Goal: Find specific page/section: Find specific page/section

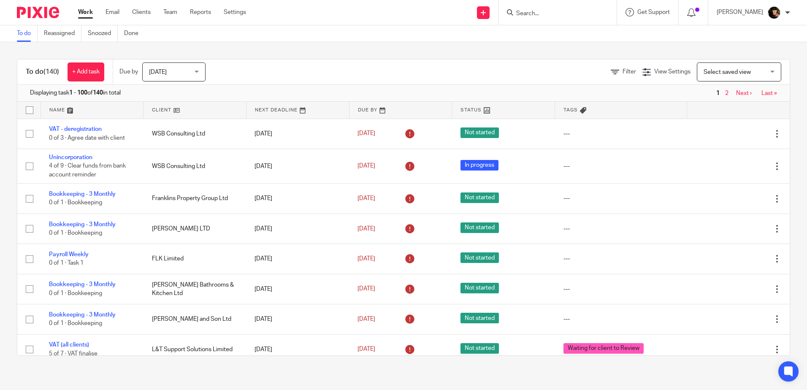
click at [552, 13] on input "Search" at bounding box center [553, 14] width 76 height 8
type input "solve"
click at [556, 27] on link at bounding box center [565, 33] width 105 height 13
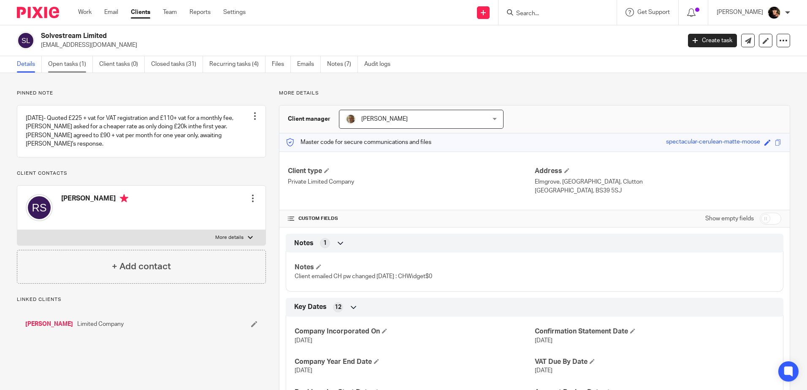
click at [79, 57] on link "Open tasks (1)" at bounding box center [70, 64] width 45 height 16
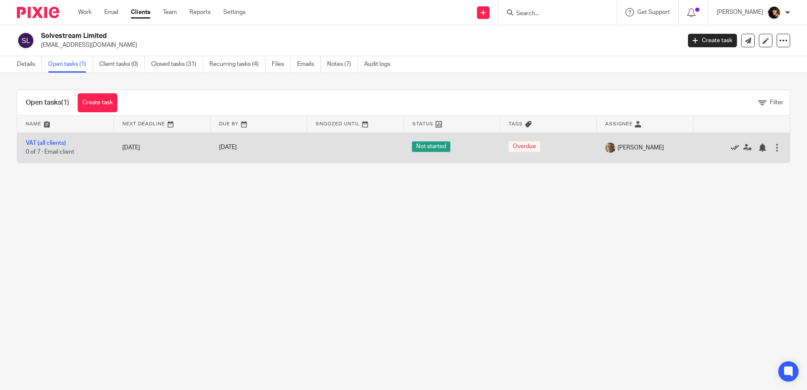
click at [730, 149] on icon at bounding box center [734, 147] width 8 height 8
